Goal: Task Accomplishment & Management: Manage account settings

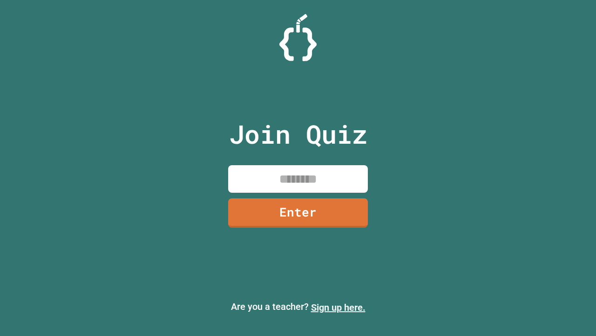
click at [338, 307] on link "Sign up here." at bounding box center [338, 307] width 55 height 11
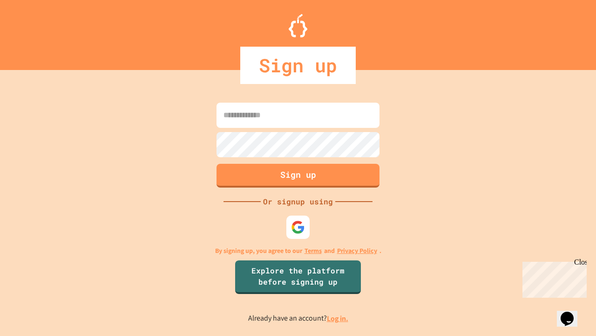
click at [338, 318] on link "Log in." at bounding box center [337, 318] width 21 height 10
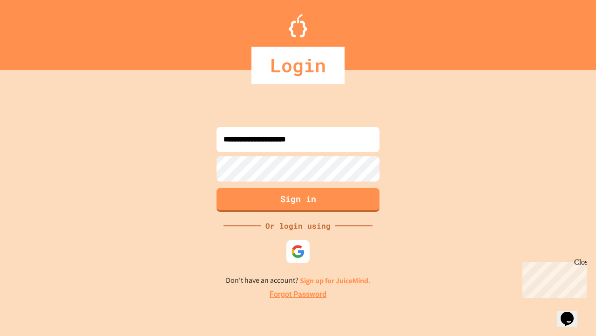
type input "**********"
